Goal: Task Accomplishment & Management: Manage account settings

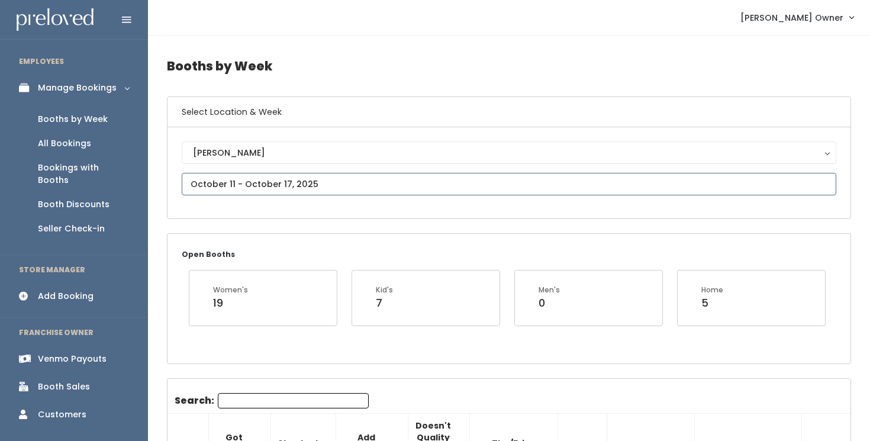
click at [405, 189] on input "text" at bounding box center [509, 184] width 654 height 22
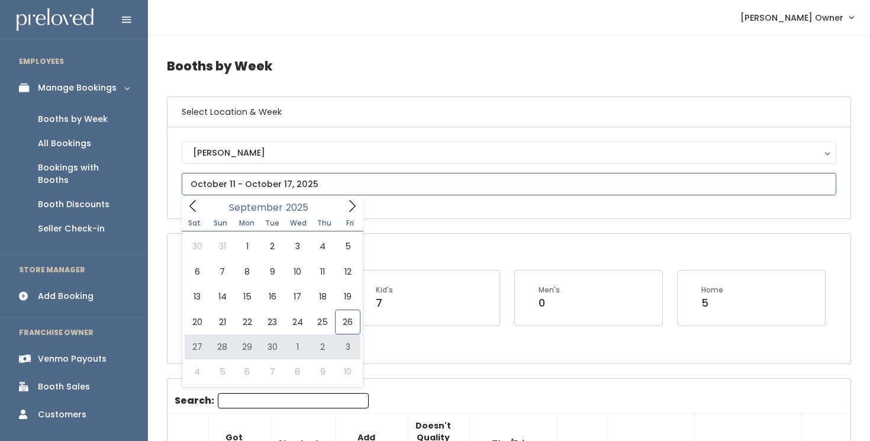
type input "September 27 to October 3"
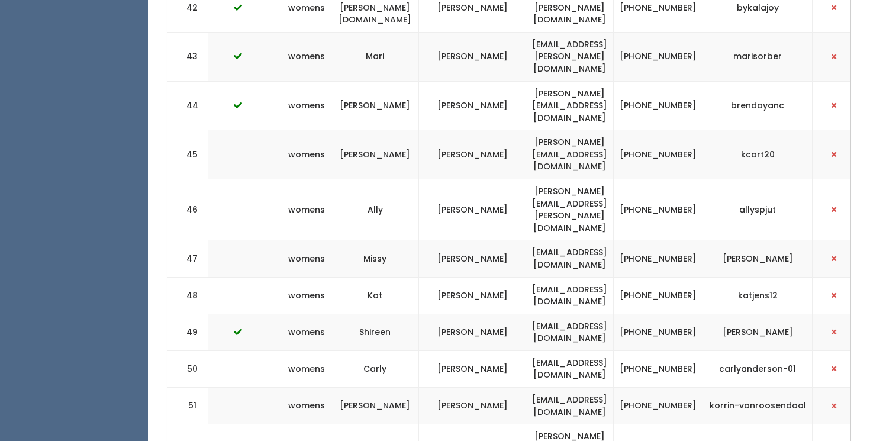
scroll to position [0, 288]
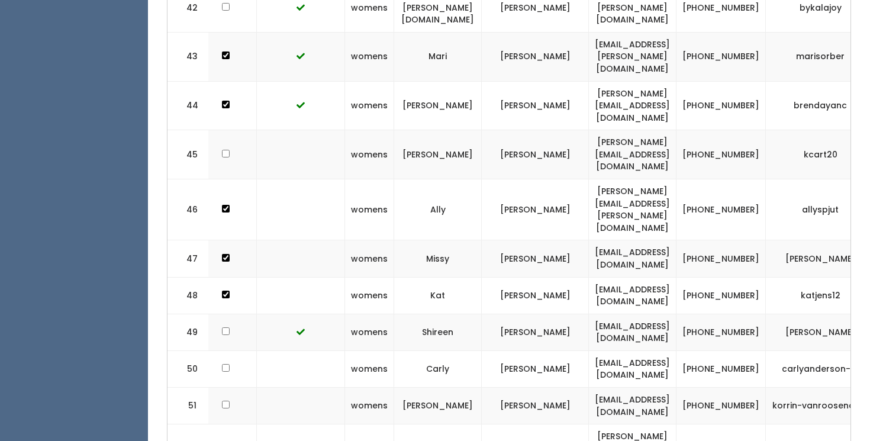
scroll to position [0, 288]
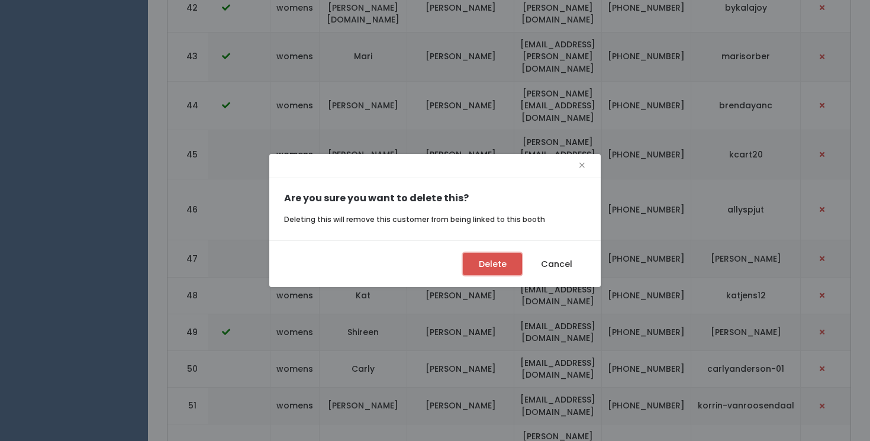
click at [479, 265] on button "Delete" at bounding box center [492, 264] width 59 height 22
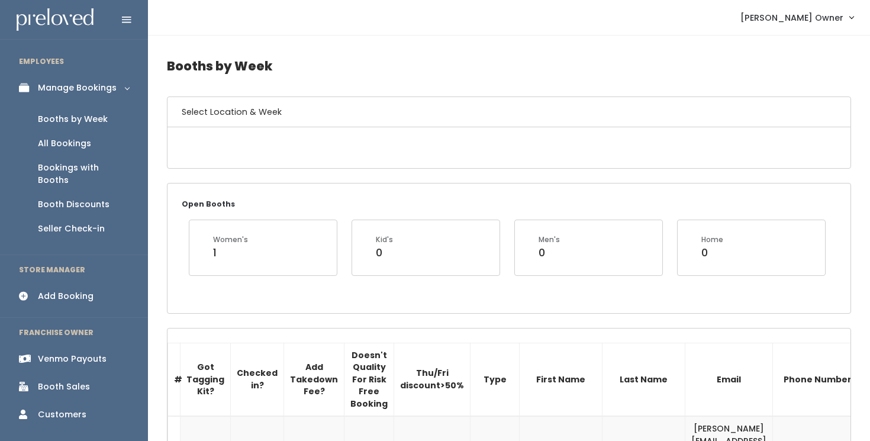
scroll to position [2206, 0]
